Goal: Task Accomplishment & Management: Manage account settings

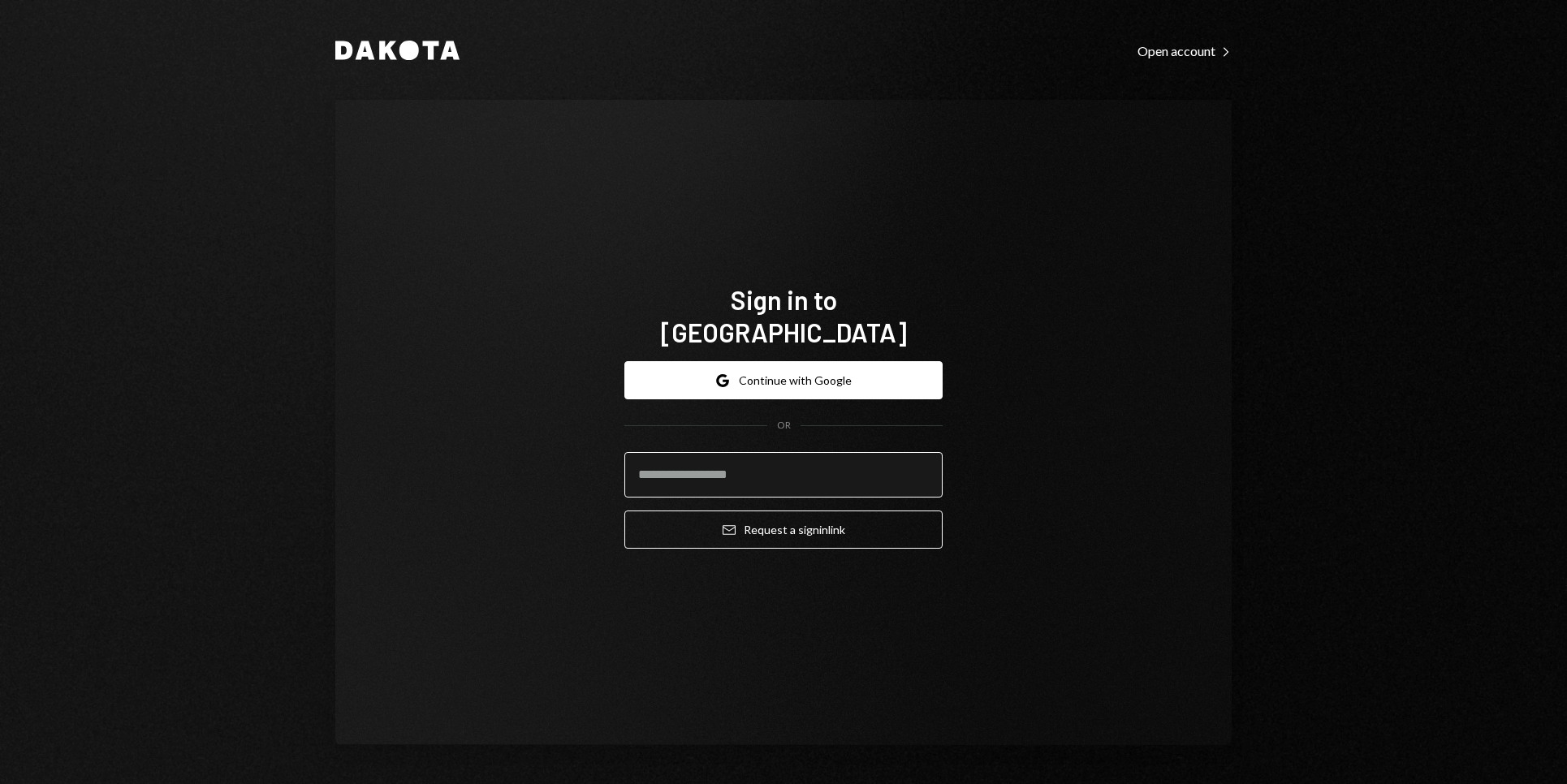
click at [766, 461] on input "email" at bounding box center [784, 475] width 318 height 45
type input "**********"
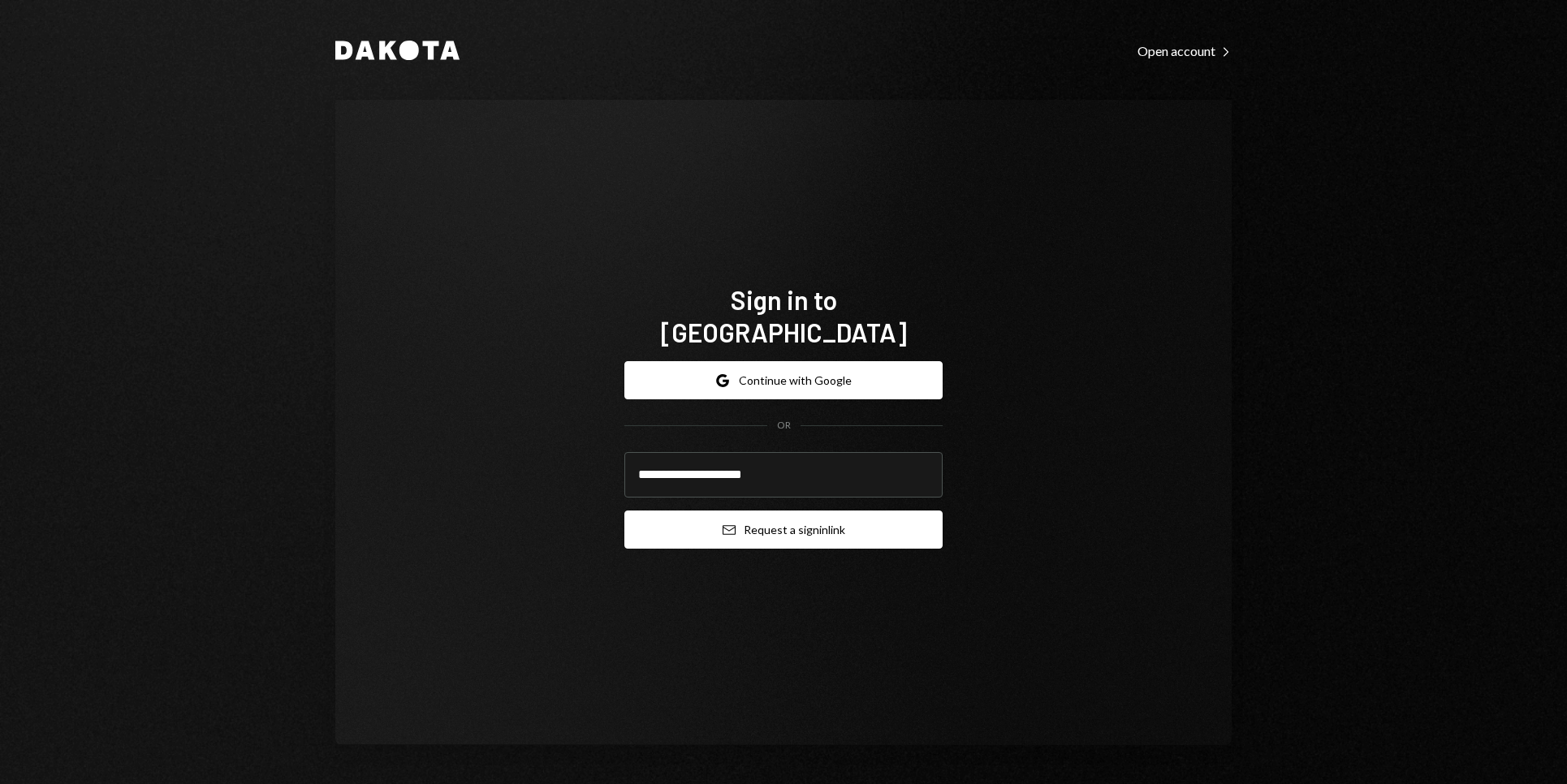
click at [674, 524] on button "Email Request a sign in link" at bounding box center [784, 530] width 318 height 38
